Goal: Information Seeking & Learning: Learn about a topic

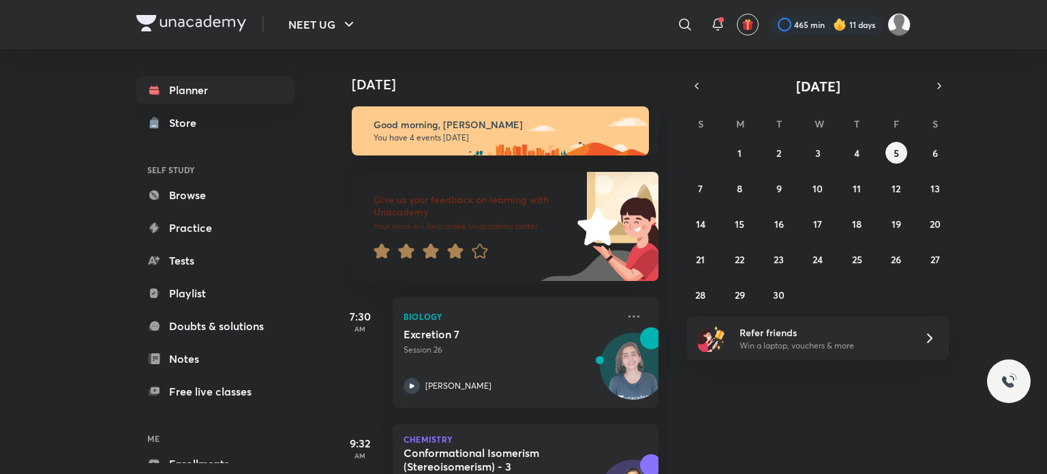
scroll to position [305, 0]
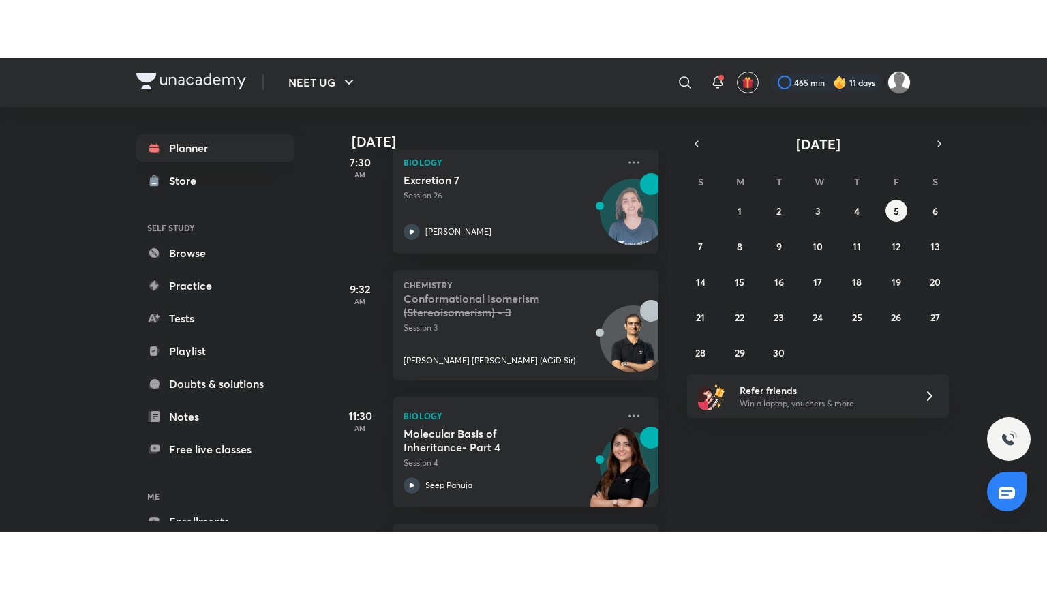
scroll to position [335, 0]
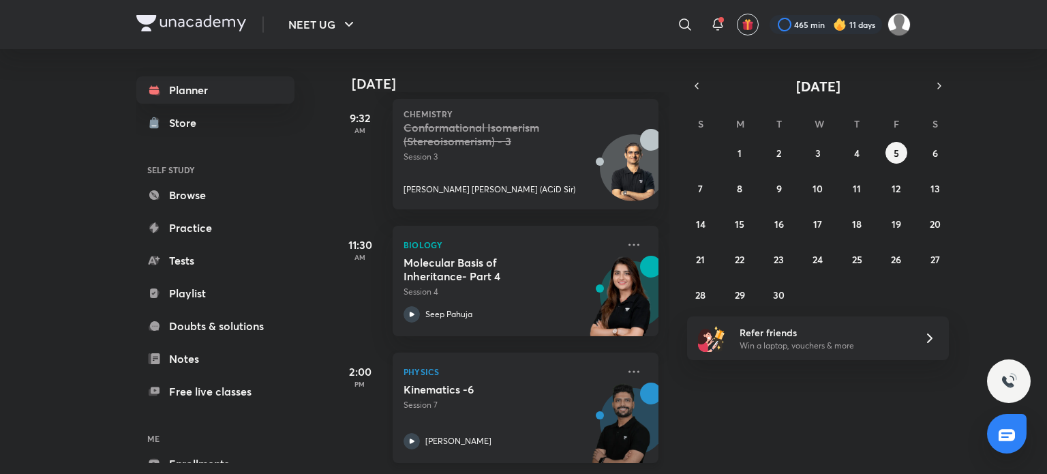
click at [498, 383] on h5 "Kinematics -6" at bounding box center [489, 390] width 170 height 14
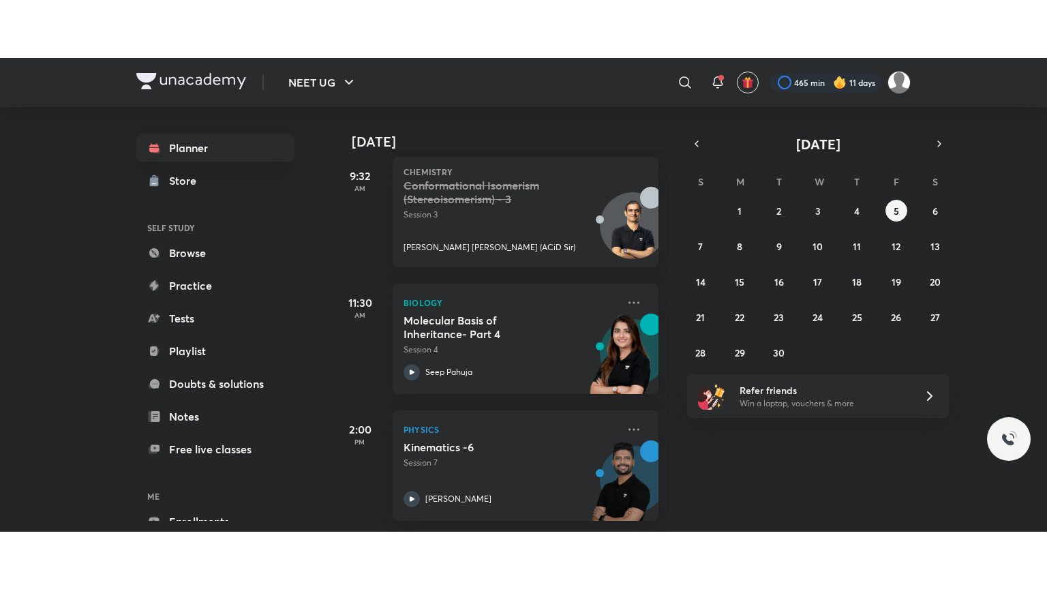
scroll to position [220, 0]
